Goal: Navigation & Orientation: Find specific page/section

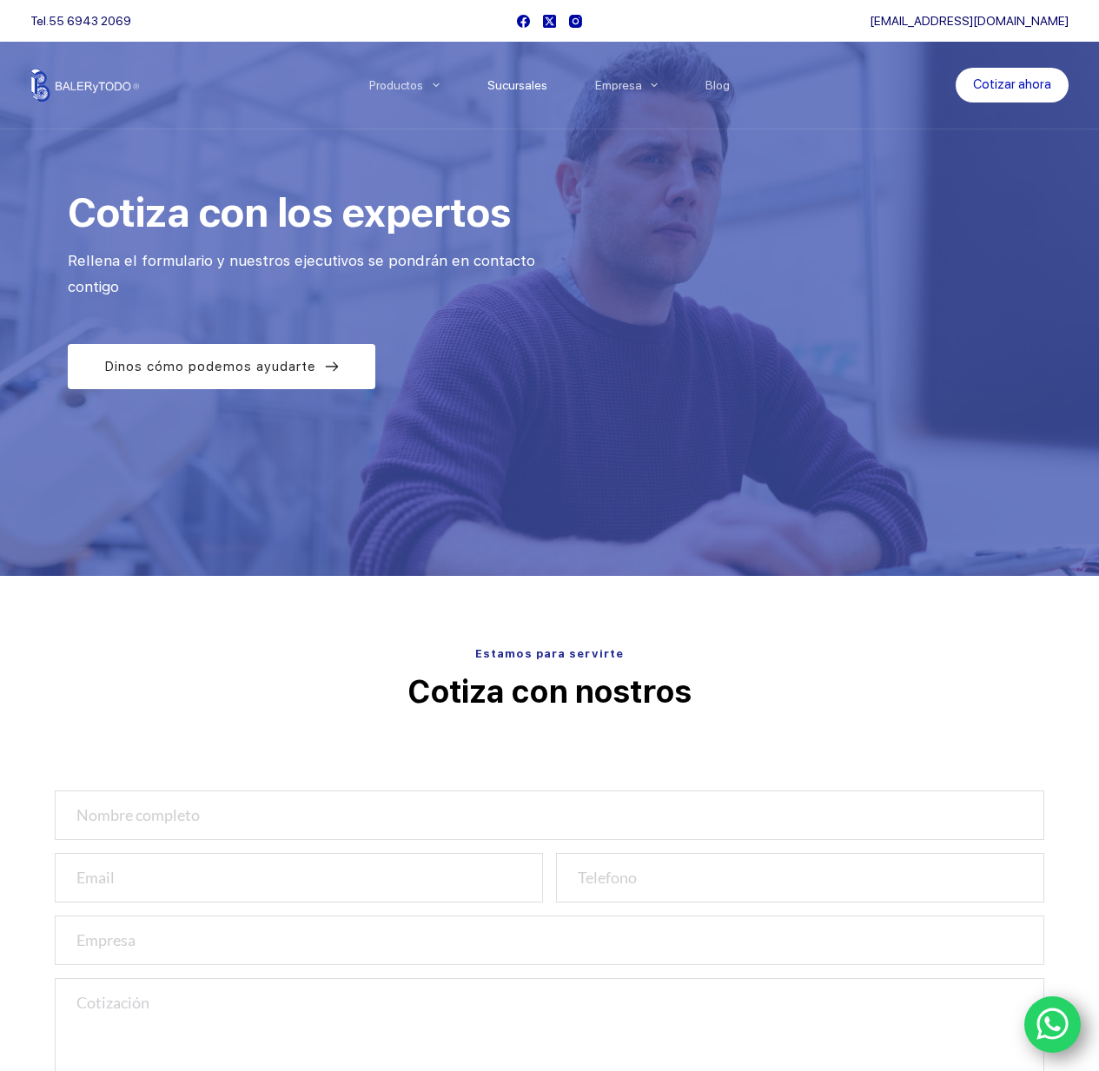
click at [516, 85] on link "Sucursales" at bounding box center [517, 85] width 108 height 0
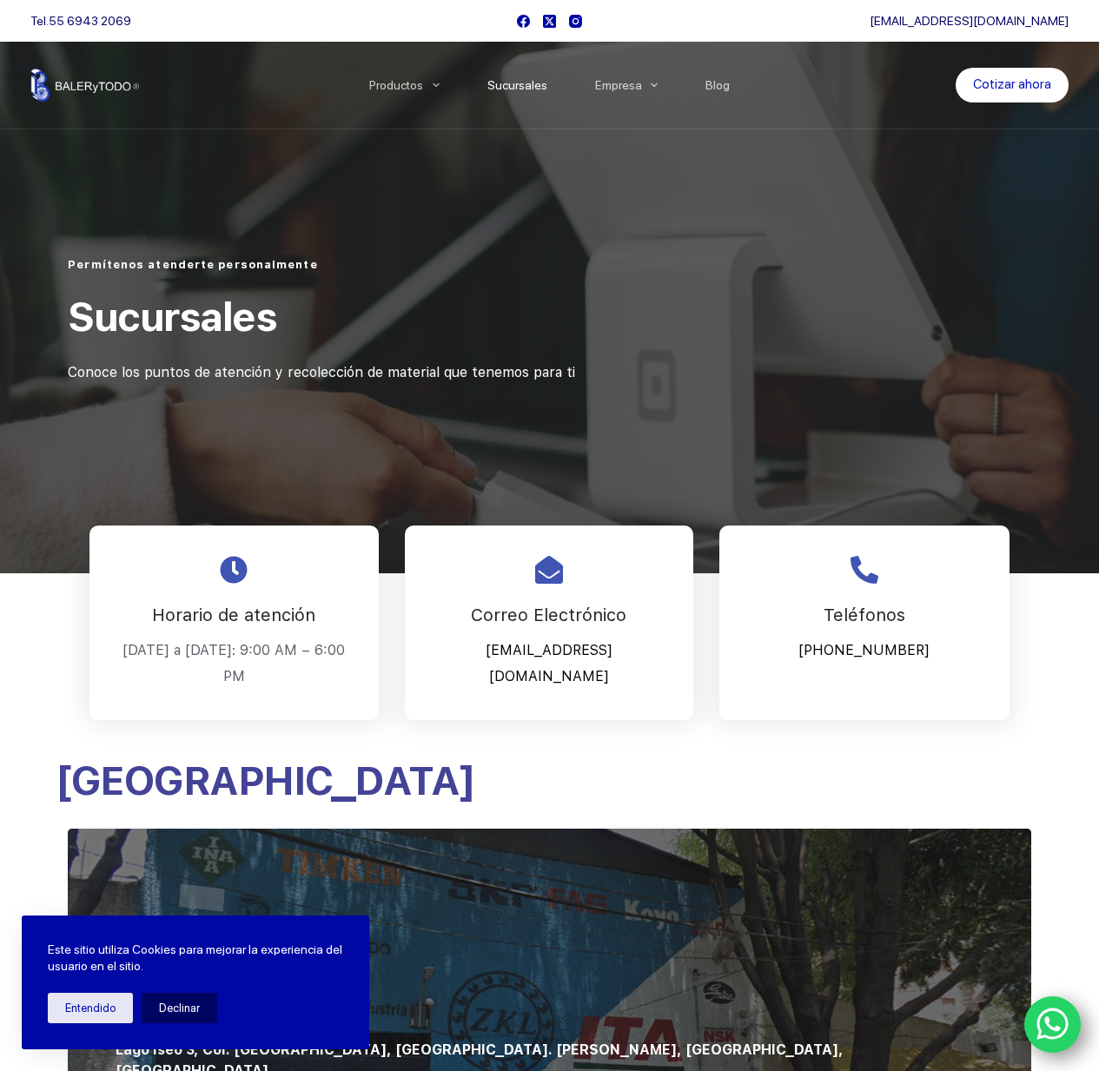
click at [1042, 1019] on icon "WhatsApp" at bounding box center [1053, 1024] width 33 height 36
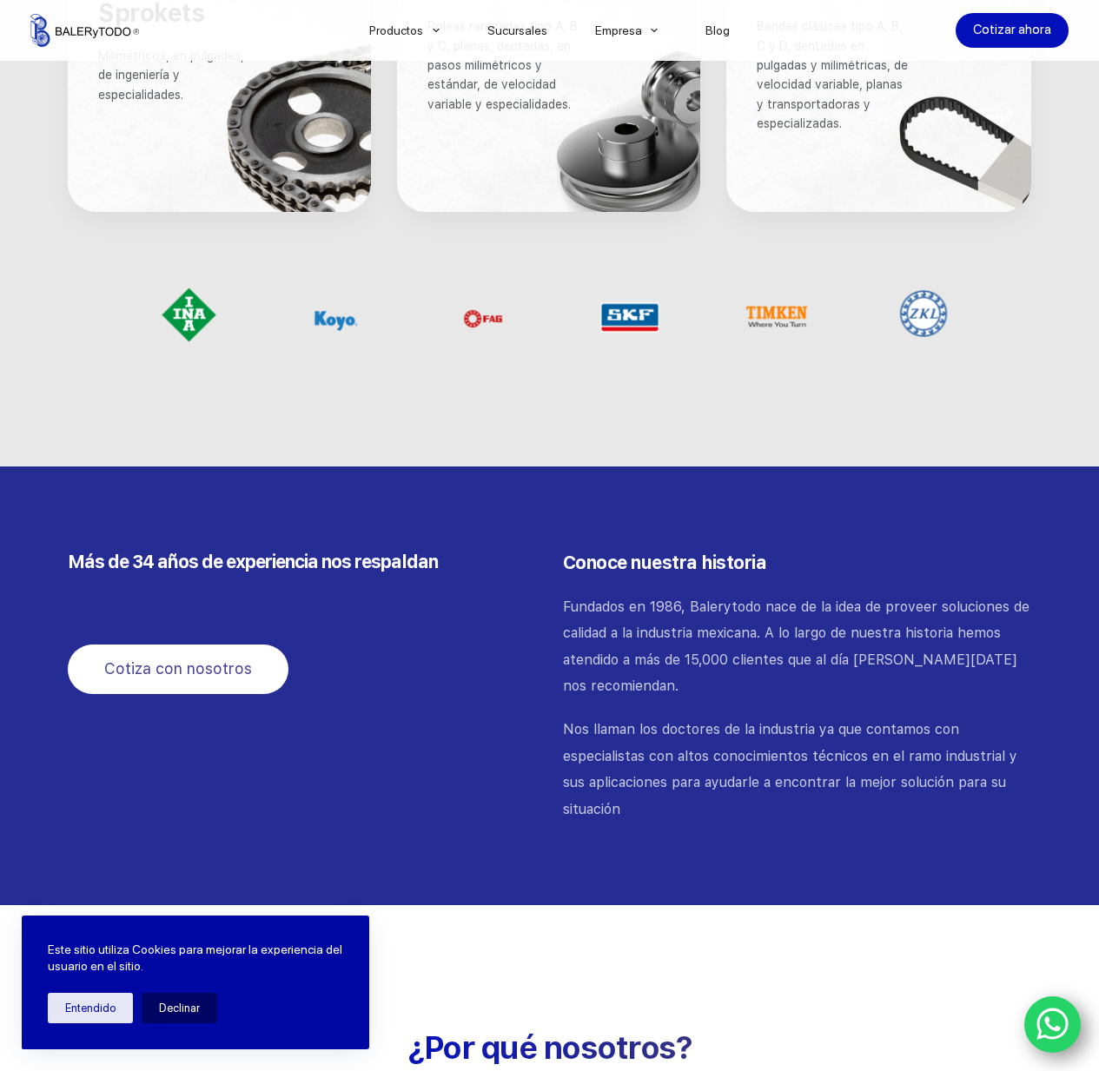
scroll to position [1633, 0]
